Goal: Information Seeking & Learning: Find contact information

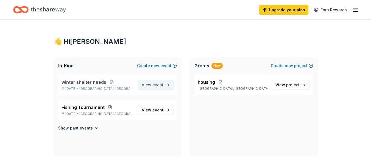
click at [146, 83] on span "View event" at bounding box center [153, 85] width 22 height 7
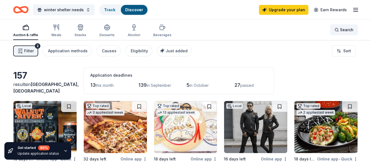
click at [339, 29] on div "Search" at bounding box center [343, 30] width 19 height 7
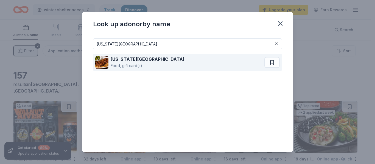
type input "texas roadhouse"
click at [178, 63] on div "Texas Roadhouse Food, gift card(s)" at bounding box center [179, 63] width 169 height 18
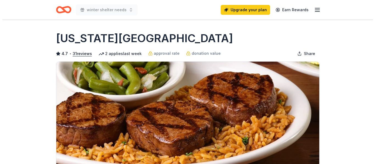
scroll to position [27, 0]
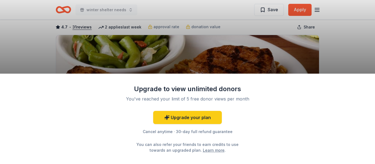
click at [331, 54] on div "Upgrade to view unlimited donors You've reached your limit of 5 free donor view…" at bounding box center [187, 82] width 375 height 164
